Goal: Navigation & Orientation: Find specific page/section

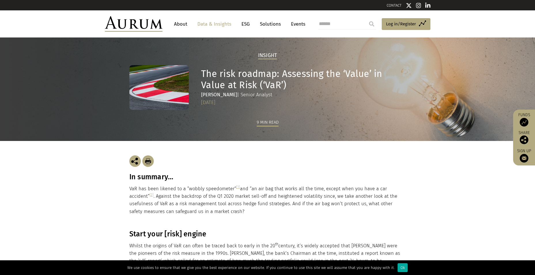
click at [182, 22] on link "About" at bounding box center [180, 24] width 19 height 11
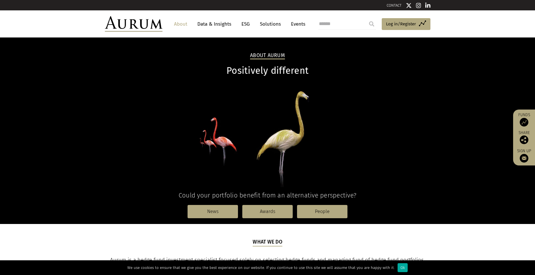
click at [290, 23] on link "Events" at bounding box center [296, 24] width 17 height 11
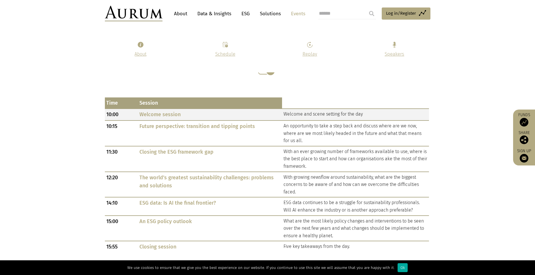
scroll to position [288, 0]
